Goal: Transaction & Acquisition: Purchase product/service

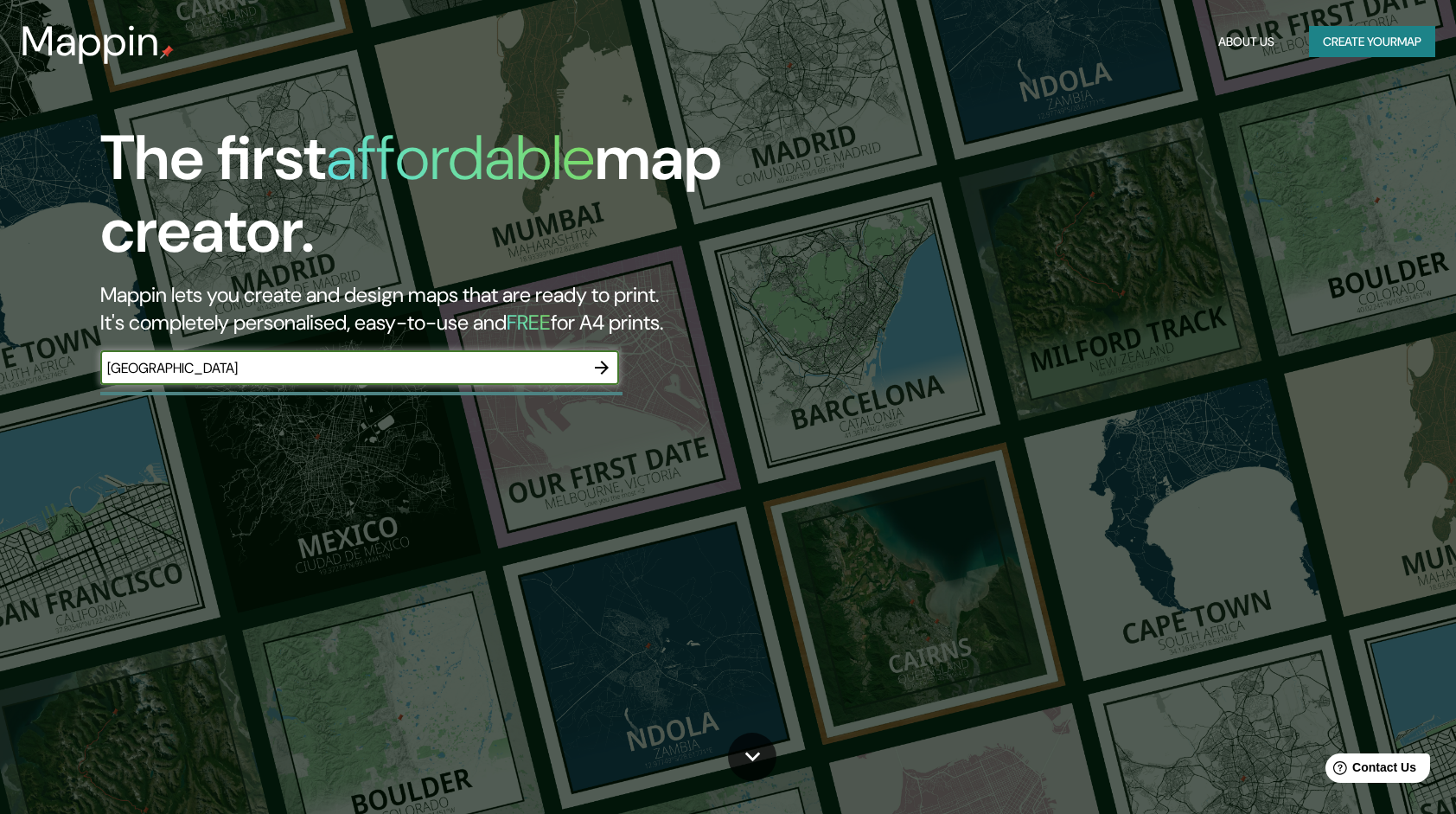
type input "[GEOGRAPHIC_DATA]"
click at [600, 370] on icon "button" at bounding box center [601, 367] width 21 height 21
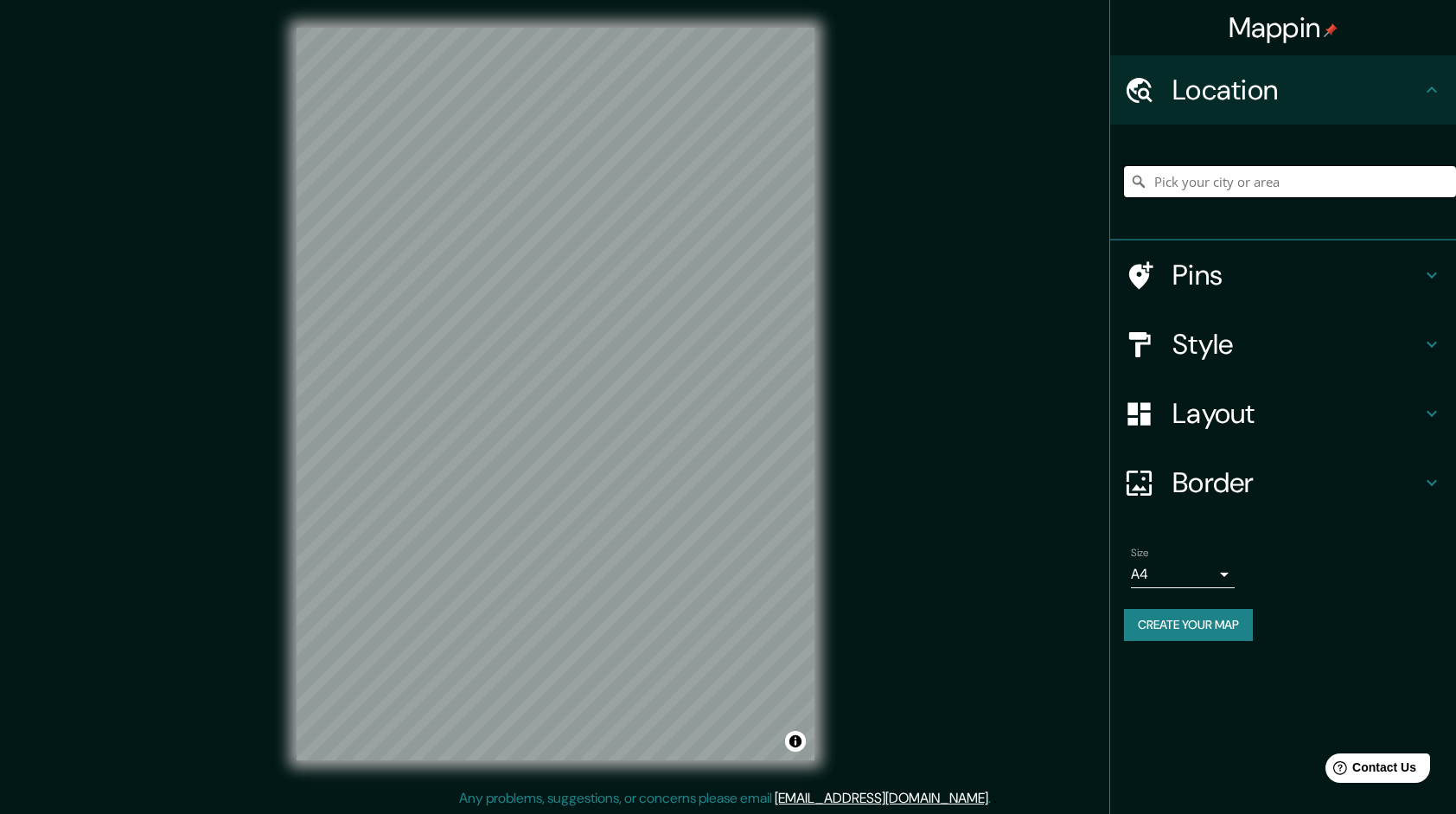
click at [1220, 187] on input "Pick your city or area" at bounding box center [1291, 182] width 332 height 31
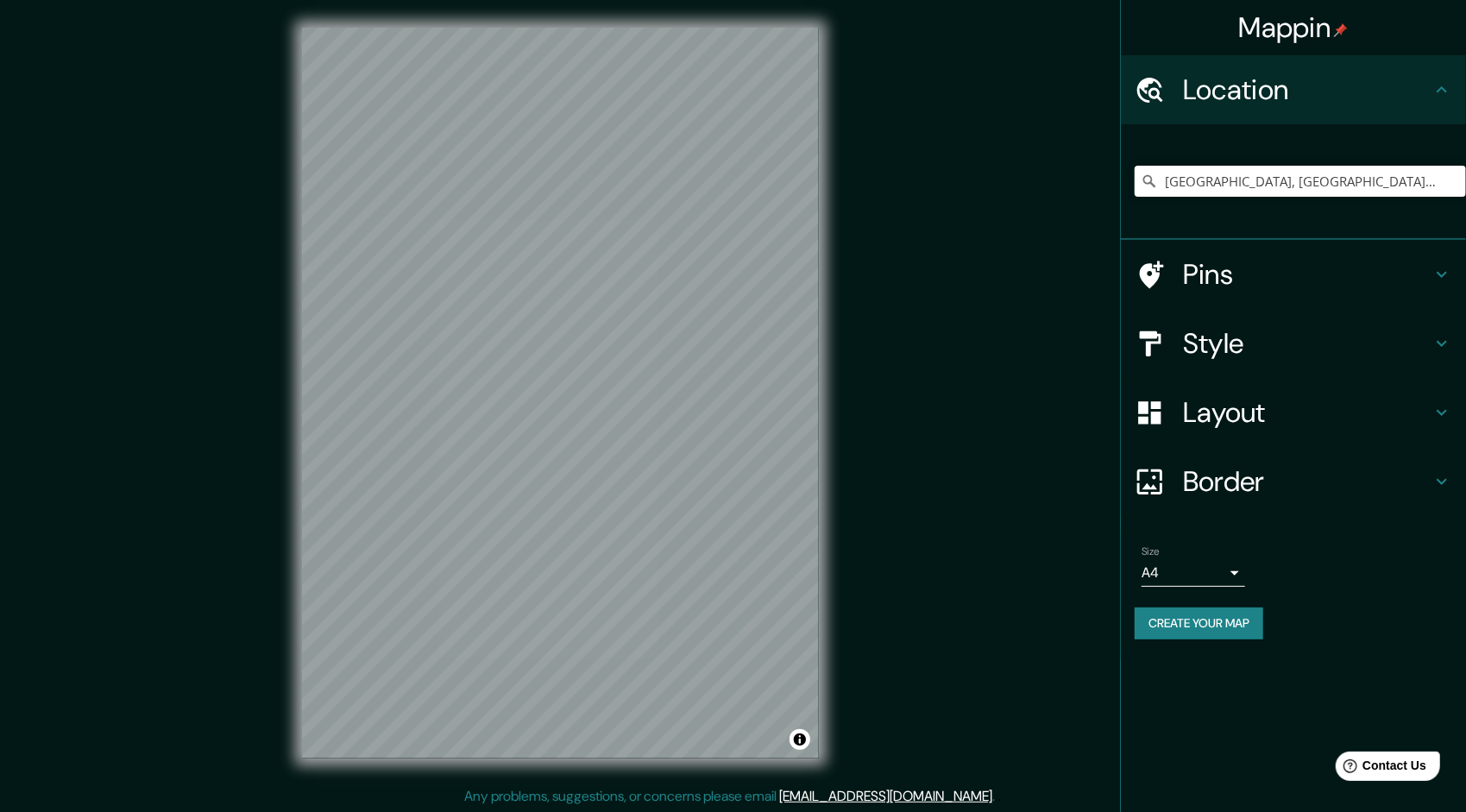
click at [1223, 576] on body "Mappin Location [GEOGRAPHIC_DATA], [GEOGRAPHIC_DATA], [GEOGRAPHIC_DATA] [GEOGRA…" at bounding box center [733, 406] width 1466 height 812
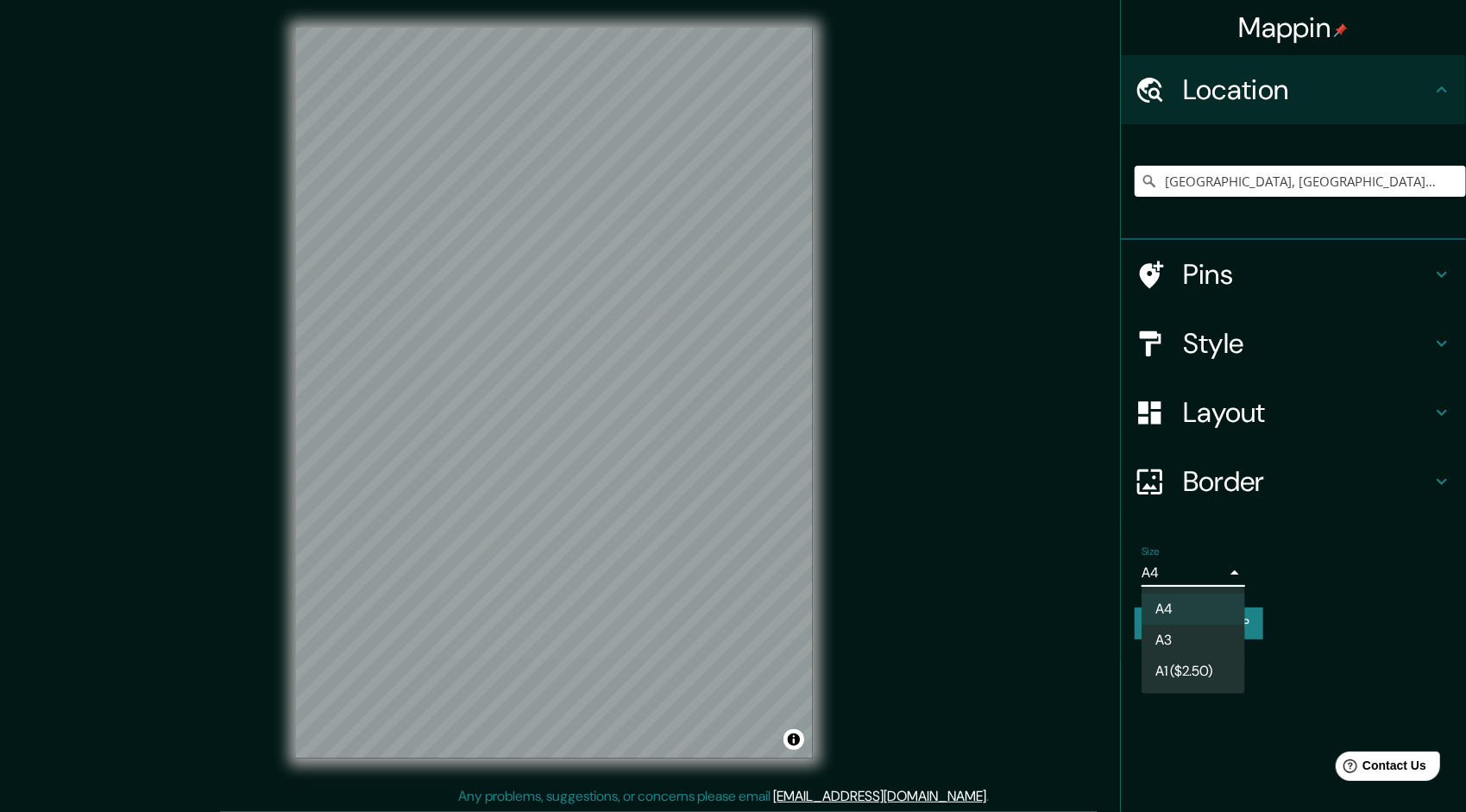
click at [1223, 576] on div at bounding box center [733, 406] width 1466 height 812
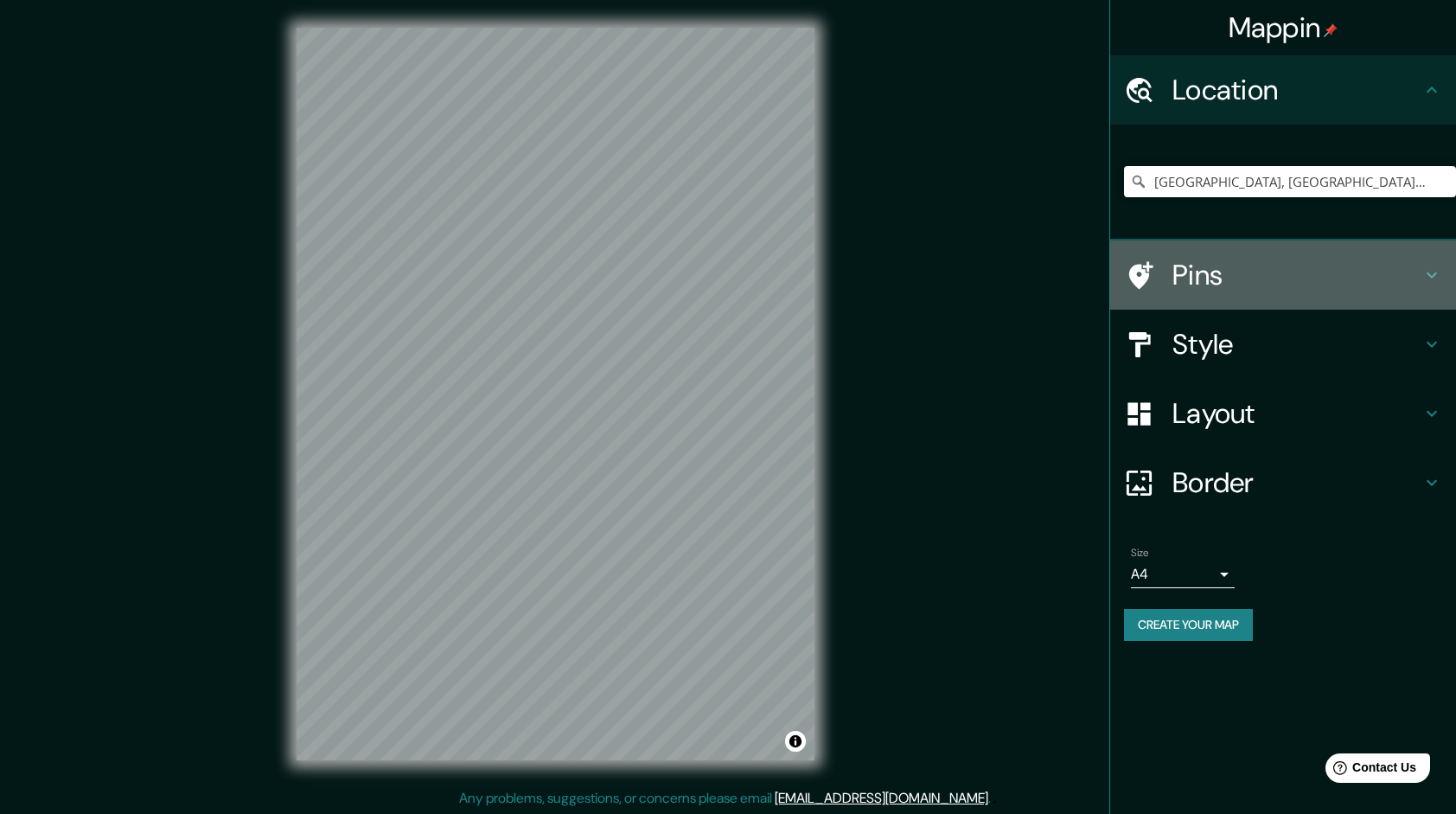
click at [1432, 270] on icon at bounding box center [1432, 275] width 21 height 21
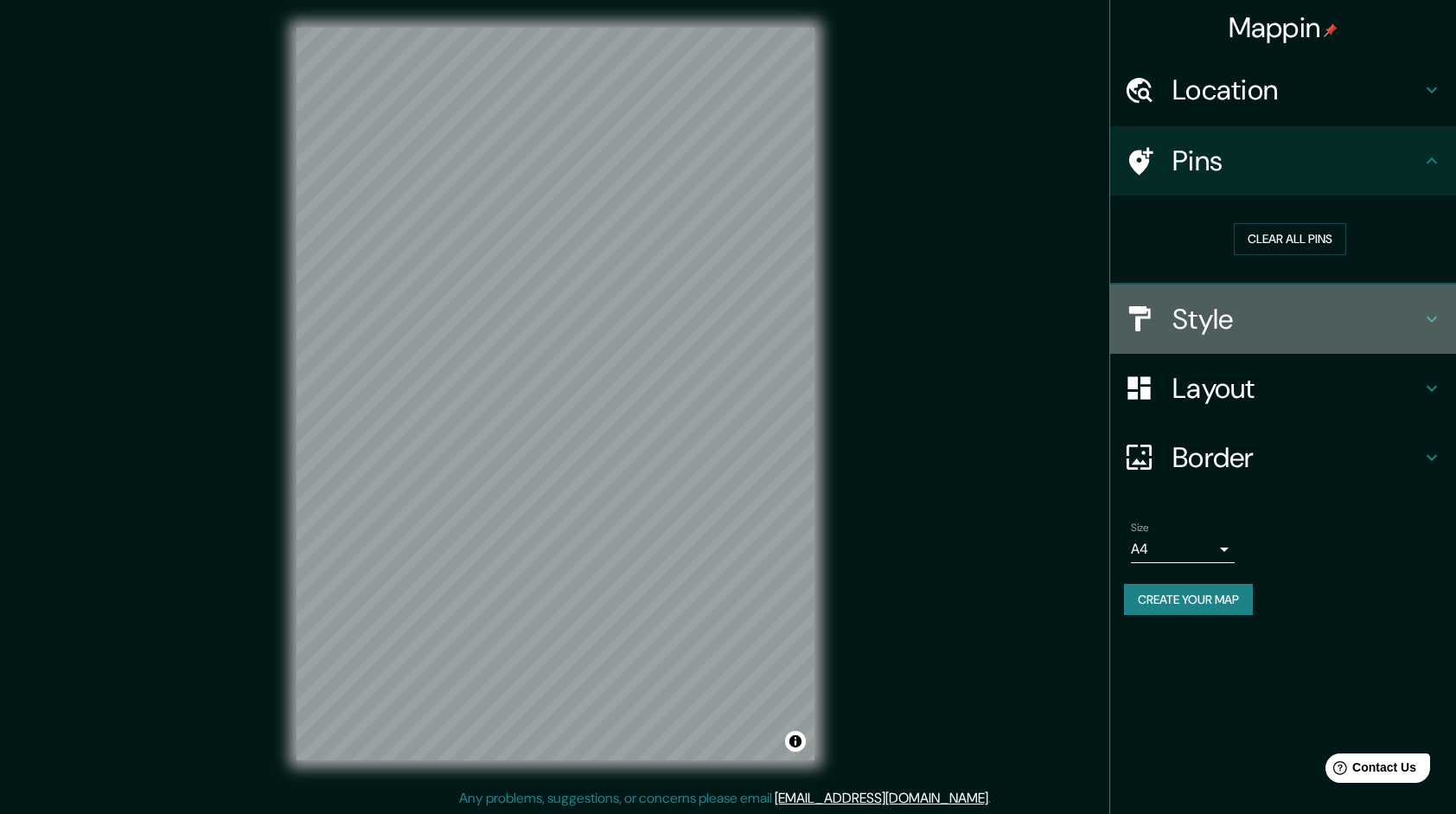
click at [1429, 312] on icon at bounding box center [1432, 319] width 21 height 21
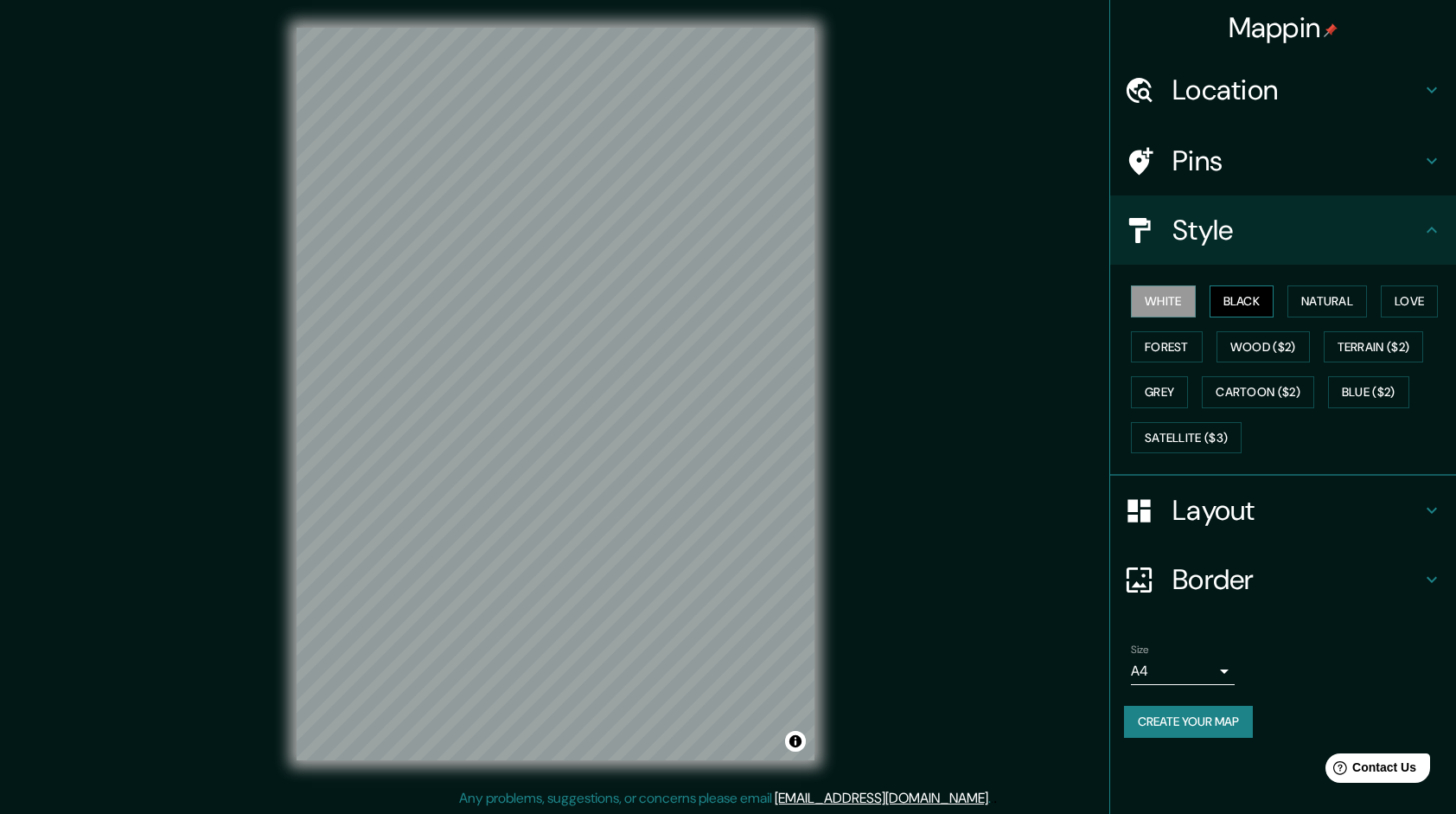
click at [1240, 305] on button "Black" at bounding box center [1242, 301] width 64 height 32
click at [1322, 314] on button "Natural" at bounding box center [1327, 301] width 79 height 32
click at [1403, 311] on button "Love" at bounding box center [1409, 301] width 57 height 32
click at [1179, 290] on button "White" at bounding box center [1164, 301] width 64 height 32
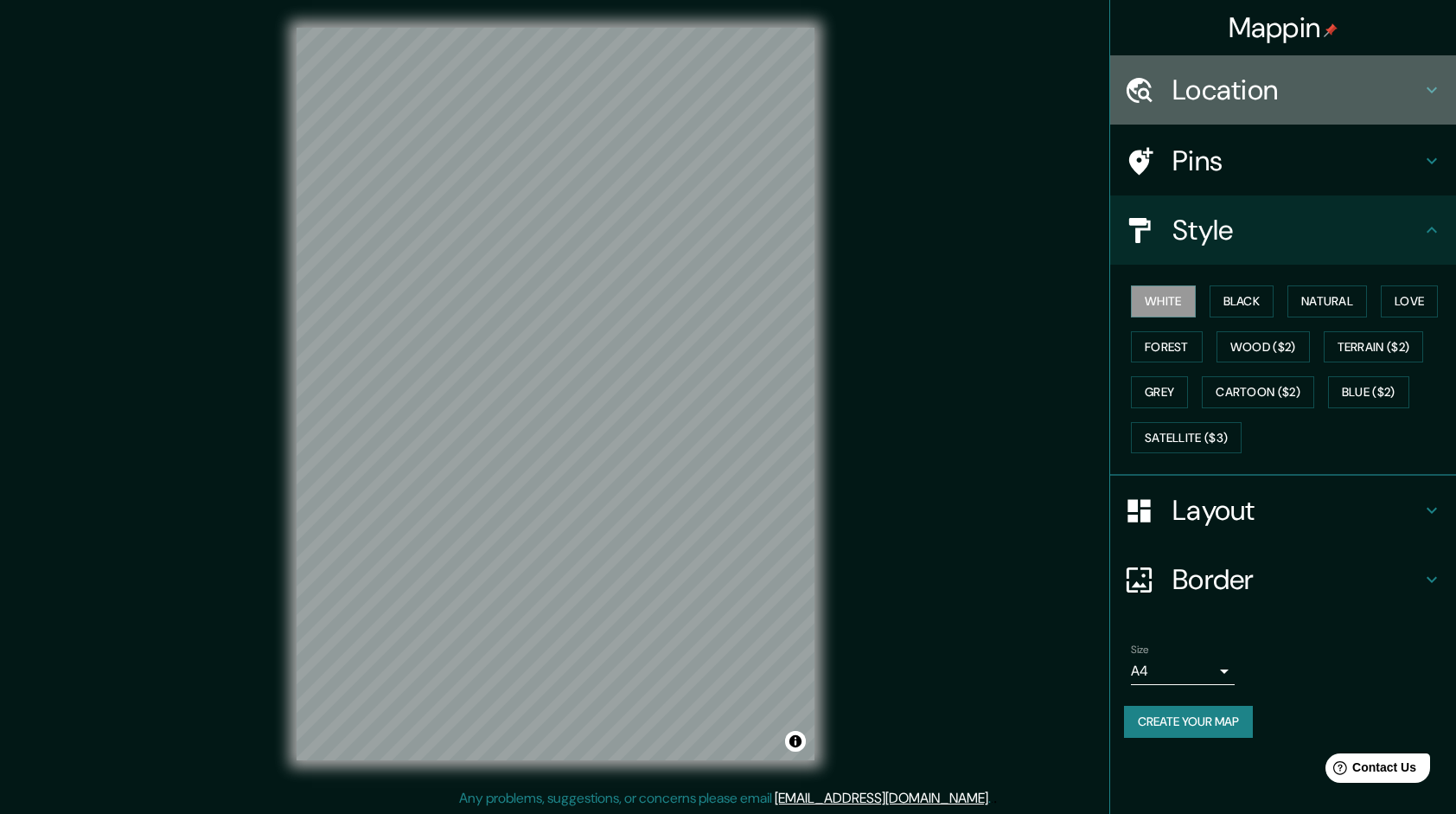
click at [1355, 78] on h4 "Location" at bounding box center [1297, 89] width 249 height 34
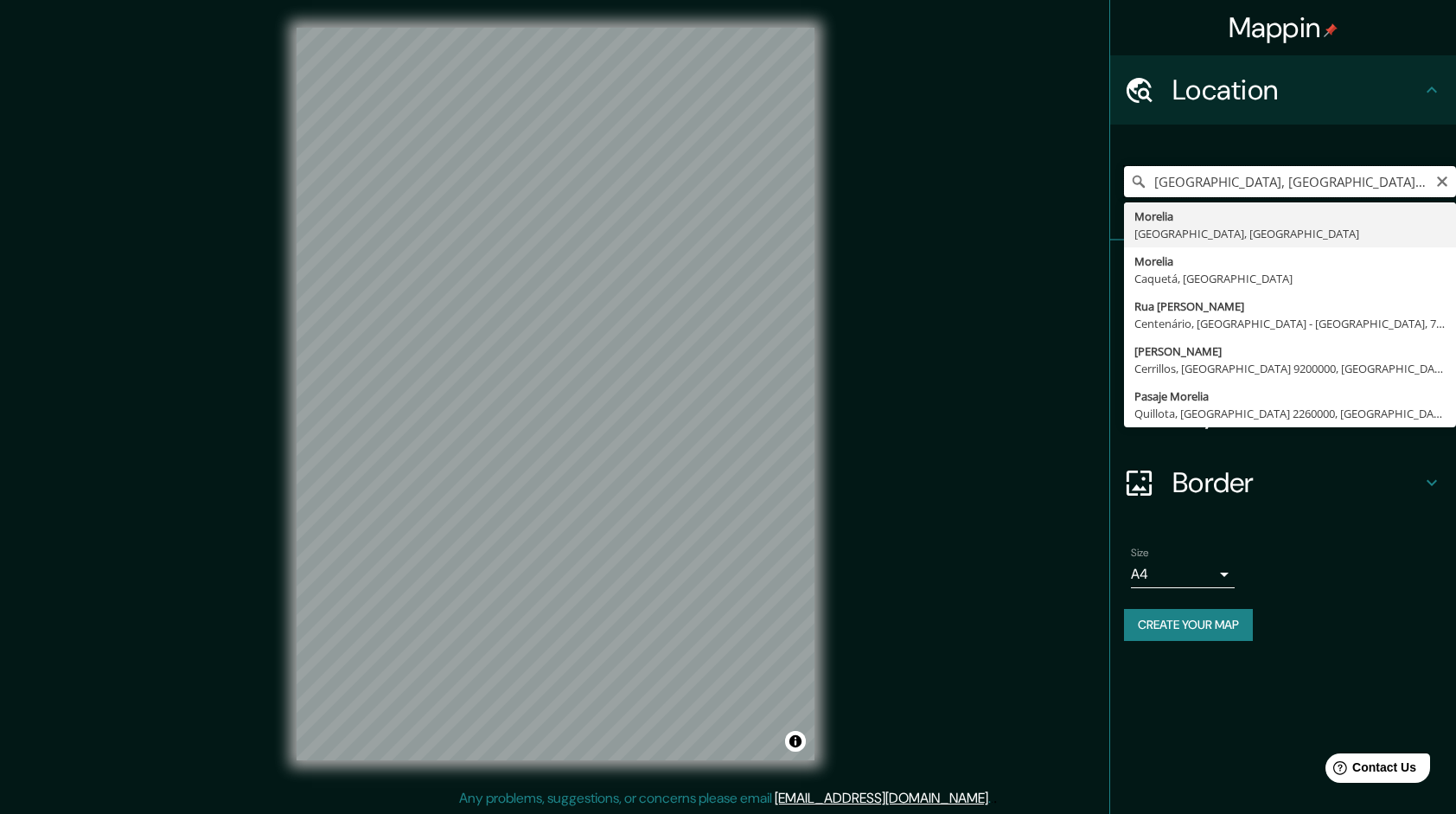
click at [1327, 191] on input "[GEOGRAPHIC_DATA], [GEOGRAPHIC_DATA], [GEOGRAPHIC_DATA]" at bounding box center [1291, 182] width 332 height 31
type input "[GEOGRAPHIC_DATA], 58000 [GEOGRAPHIC_DATA], [GEOGRAPHIC_DATA], [GEOGRAPHIC_DATA]"
